Goal: Task Accomplishment & Management: Manage account settings

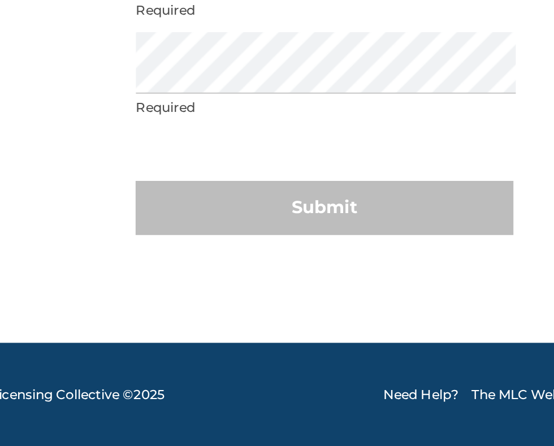
scroll to position [21, 0]
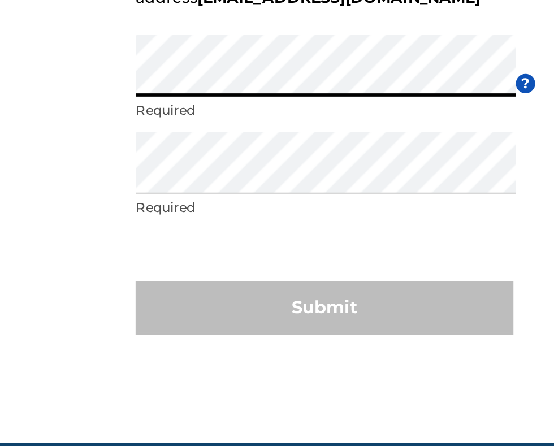
click at [275, 335] on div "Submit" at bounding box center [277, 321] width 198 height 28
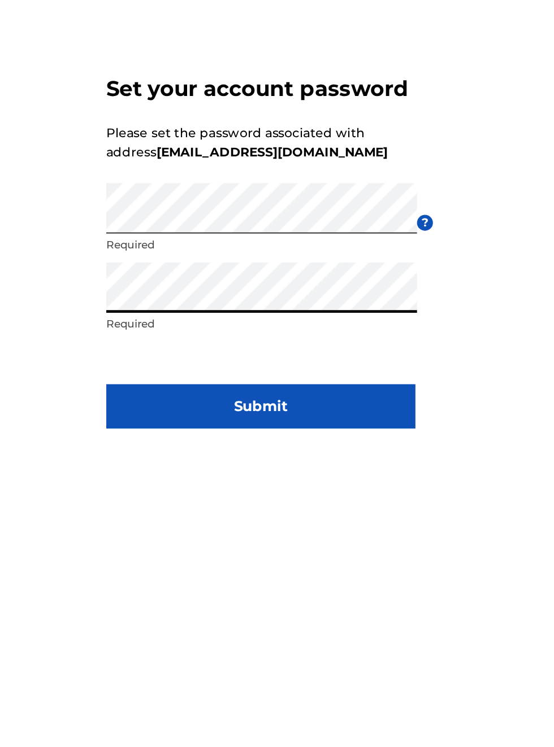
click at [282, 486] on button "Submit" at bounding box center [277, 472] width 198 height 28
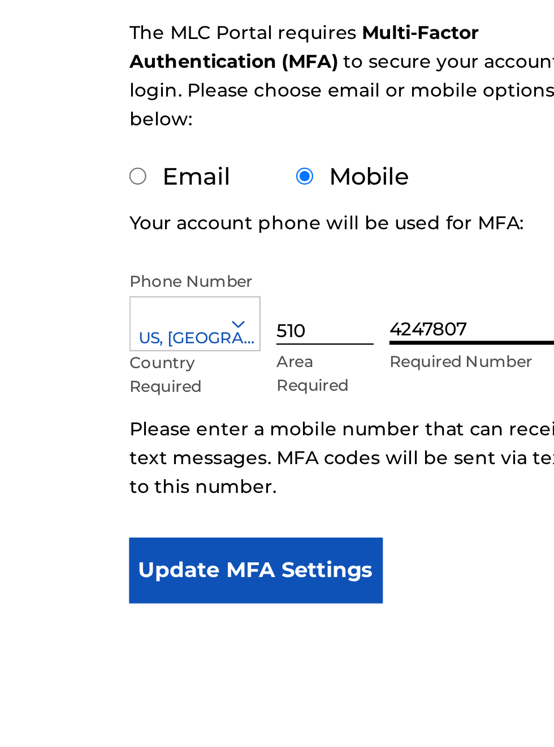
click at [182, 254] on input "Email" at bounding box center [181, 250] width 7 height 7
radio input "true"
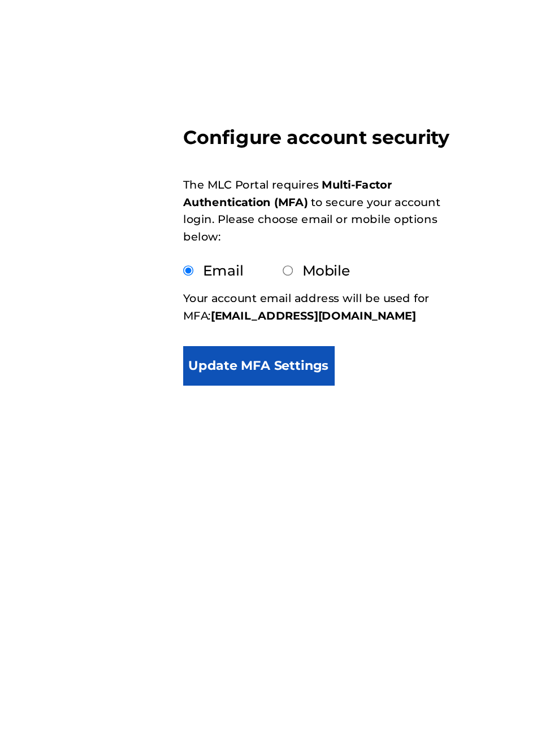
click at [251, 324] on button "Update MFA Settings" at bounding box center [232, 320] width 109 height 28
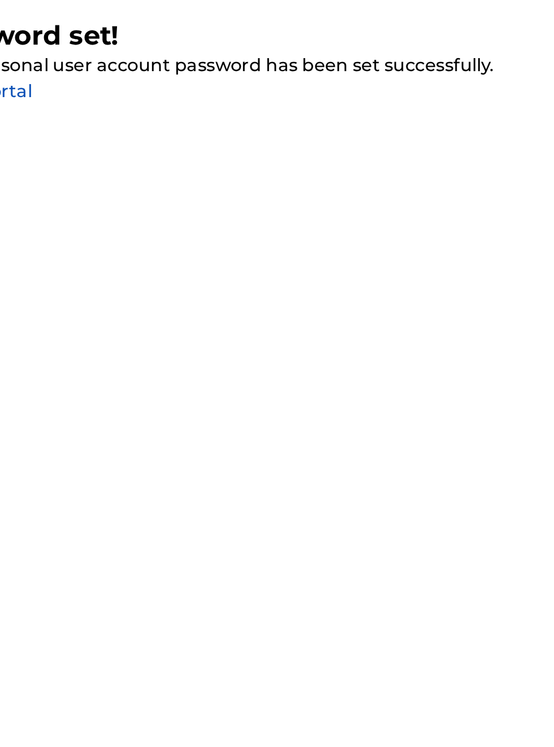
scroll to position [0, 0]
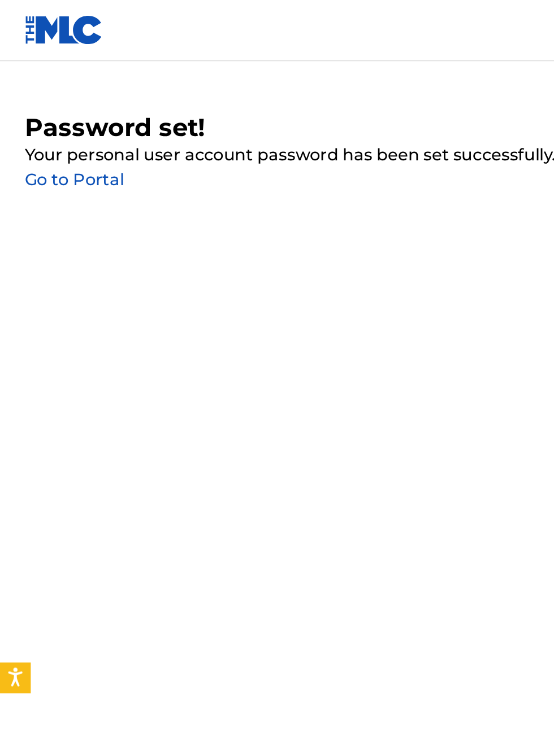
click at [47, 103] on link "Go to Portal" at bounding box center [41, 99] width 55 height 11
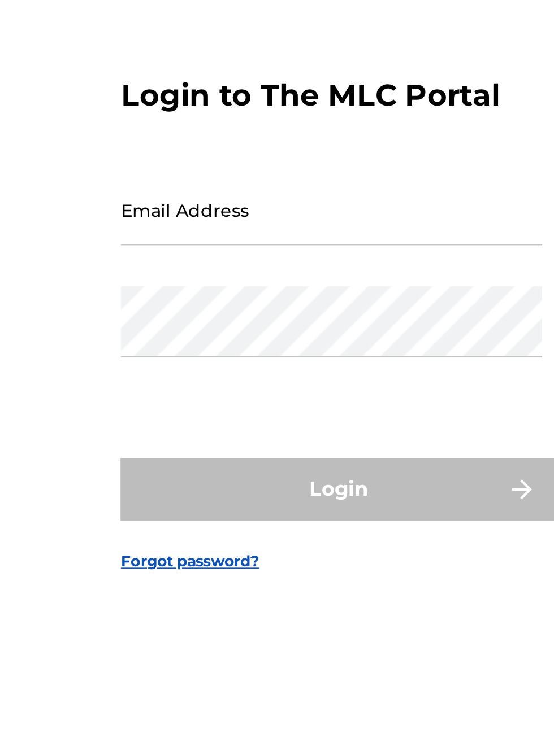
click at [228, 358] on input "Email Address" at bounding box center [273, 342] width 191 height 32
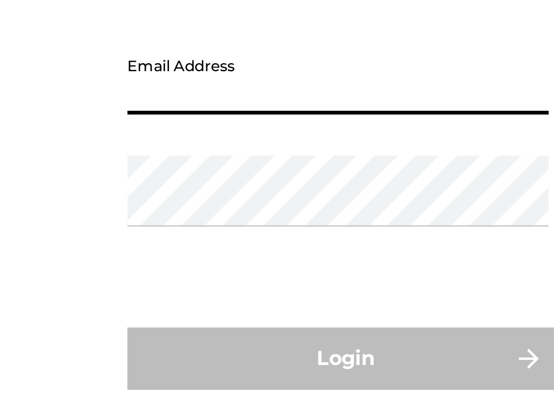
scroll to position [55, 0]
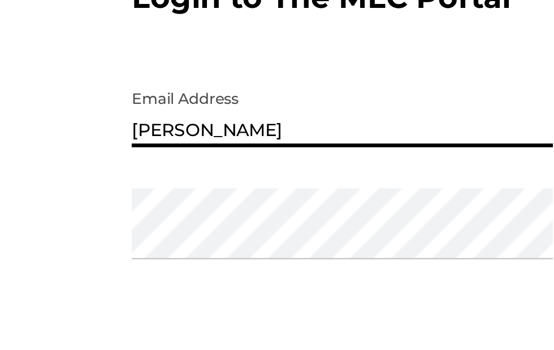
type input "[EMAIL_ADDRESS][DOMAIN_NAME]"
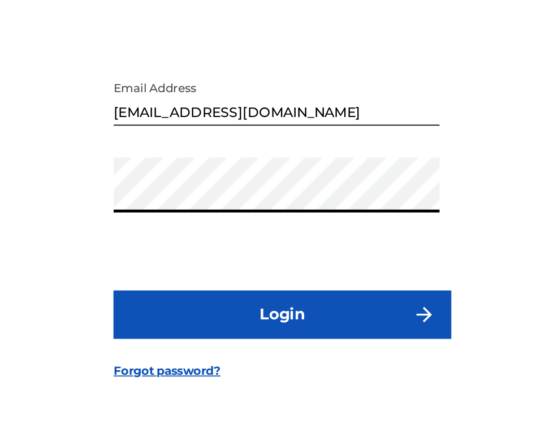
scroll to position [72, 0]
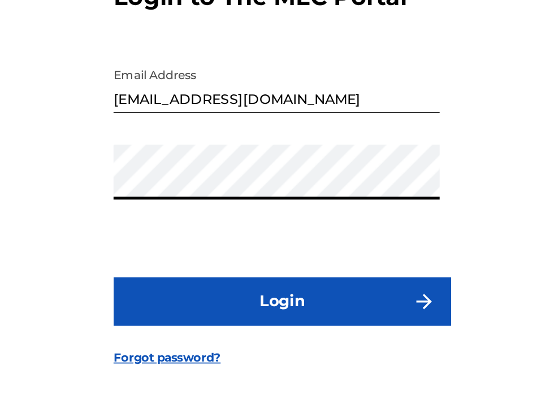
click at [288, 264] on button "Login" at bounding box center [277, 278] width 198 height 28
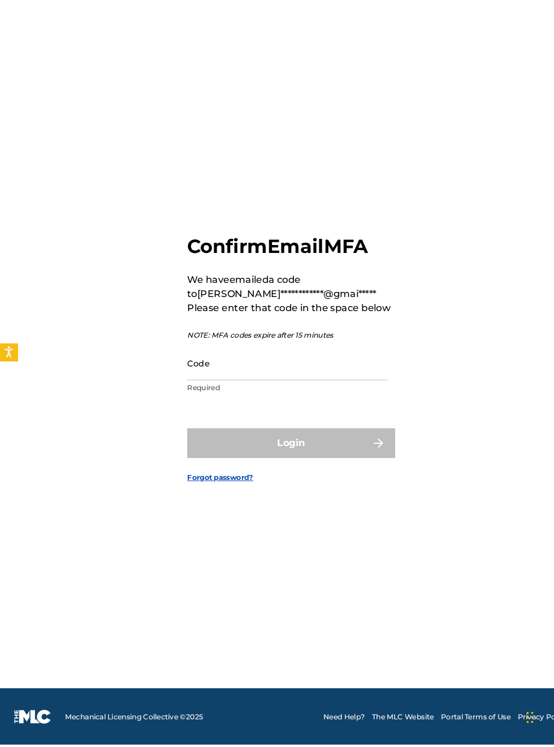
scroll to position [14, 0]
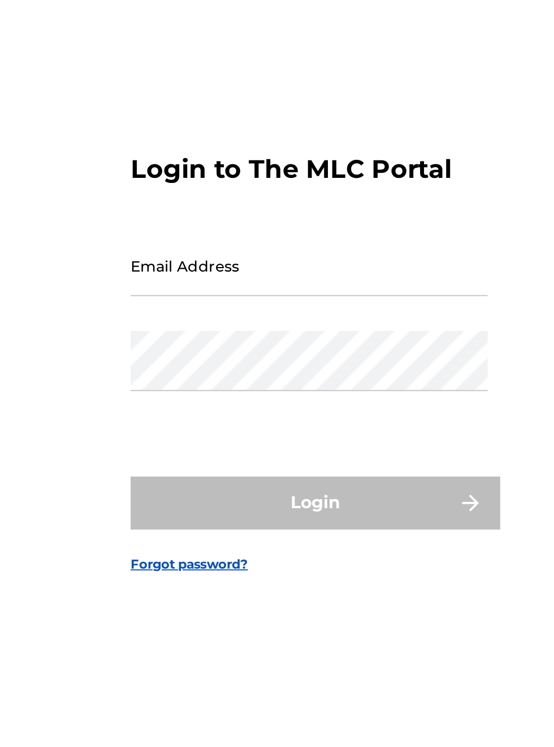
scroll to position [6, 0]
click at [231, 353] on input "Email Address" at bounding box center [273, 336] width 191 height 32
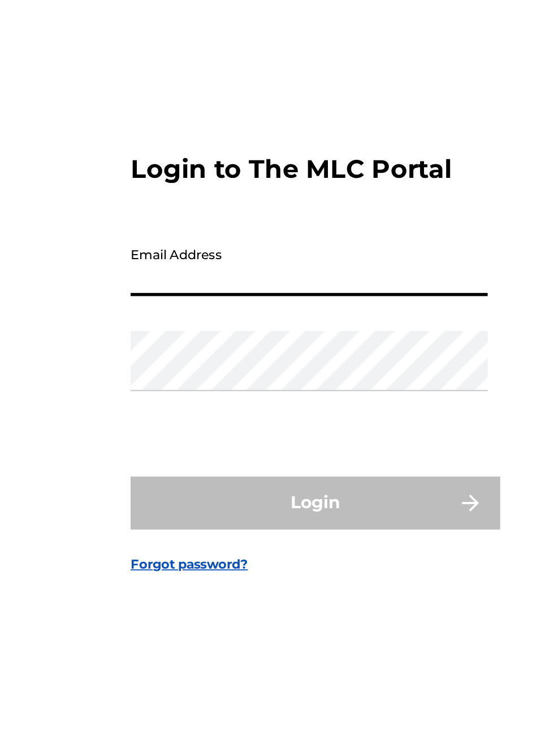
type input "[EMAIL_ADDRESS][DOMAIN_NAME]"
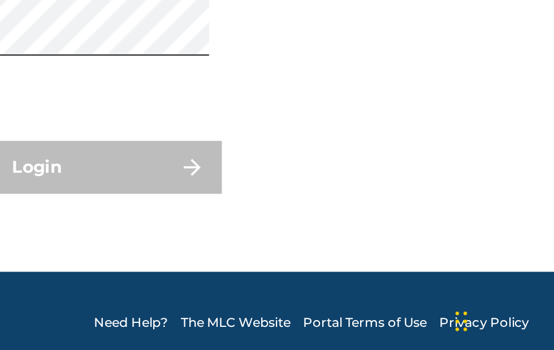
scroll to position [43, 0]
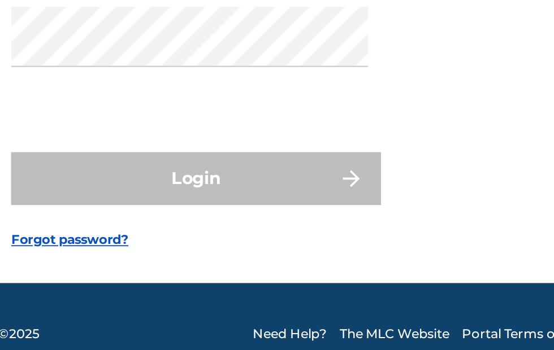
click at [280, 256] on div "Login" at bounding box center [277, 242] width 198 height 28
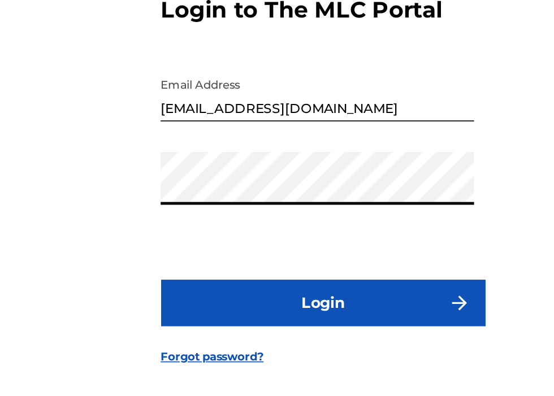
click at [294, 277] on button "Login" at bounding box center [277, 278] width 198 height 28
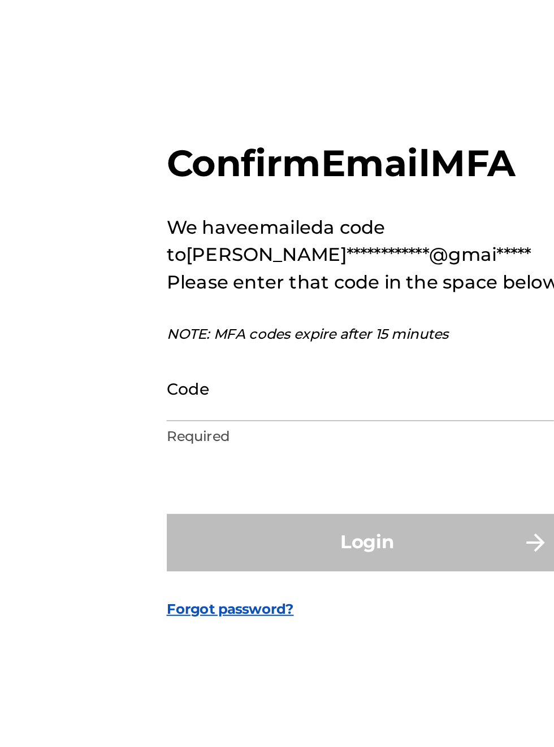
scroll to position [14, 0]
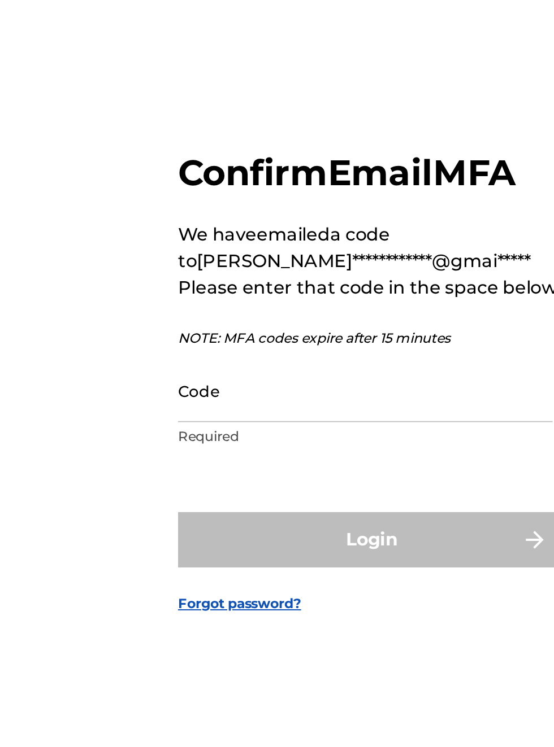
click at [219, 401] on input "Code" at bounding box center [273, 385] width 191 height 32
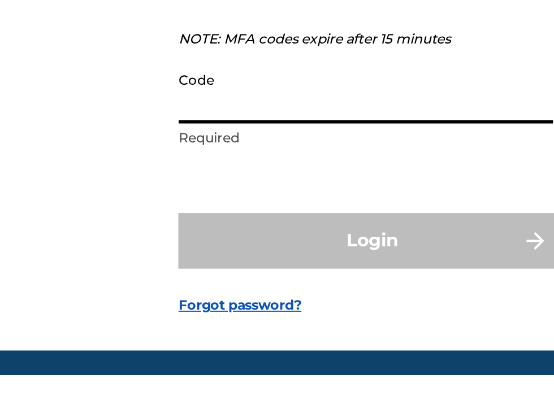
scroll to position [58, 0]
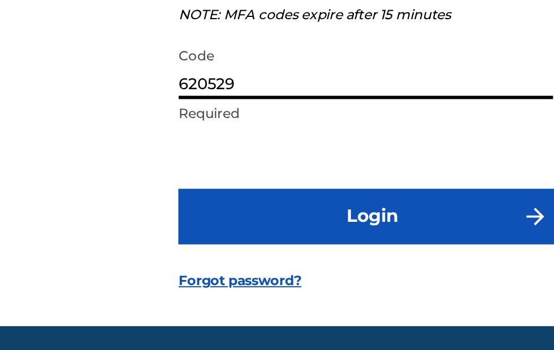
type input "620529"
click at [284, 254] on button "Login" at bounding box center [277, 240] width 198 height 28
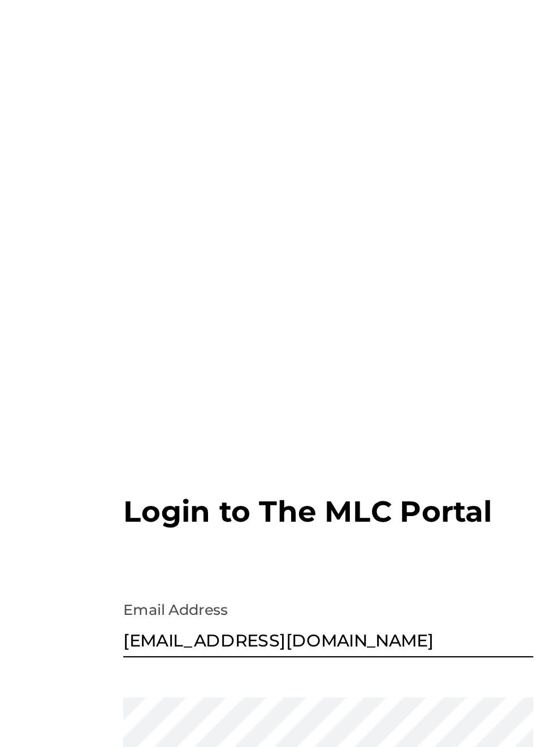
scroll to position [0, 0]
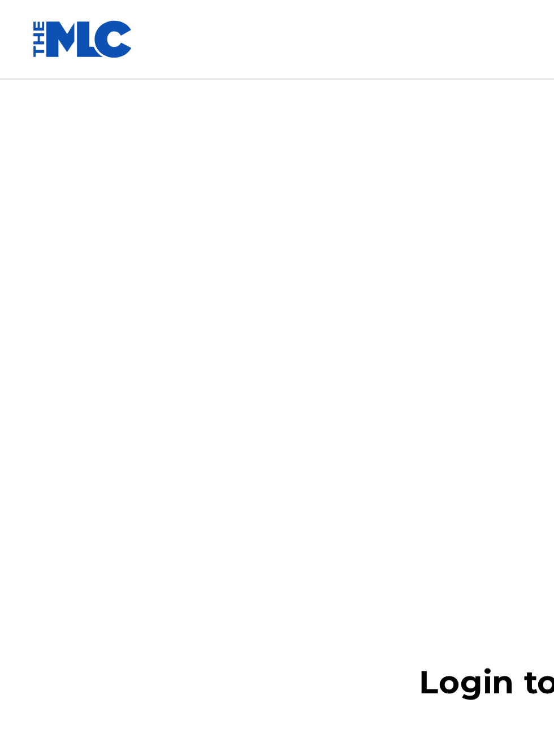
click at [36, 16] on img at bounding box center [35, 16] width 43 height 16
